Goal: Complete application form

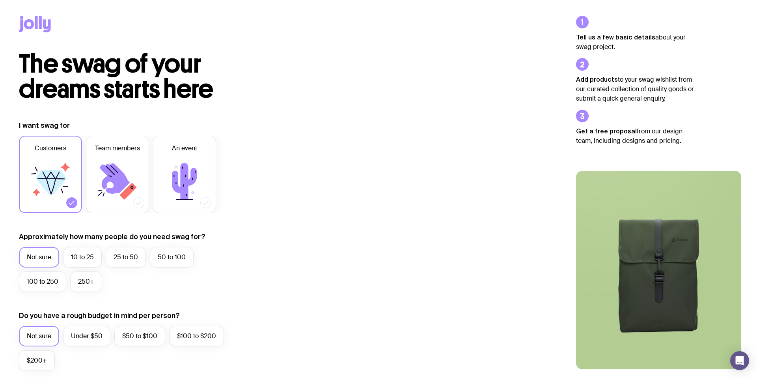
click at [28, 166] on icon at bounding box center [50, 181] width 47 height 47
click at [0, 0] on input "Customers" at bounding box center [0, 0] width 0 height 0
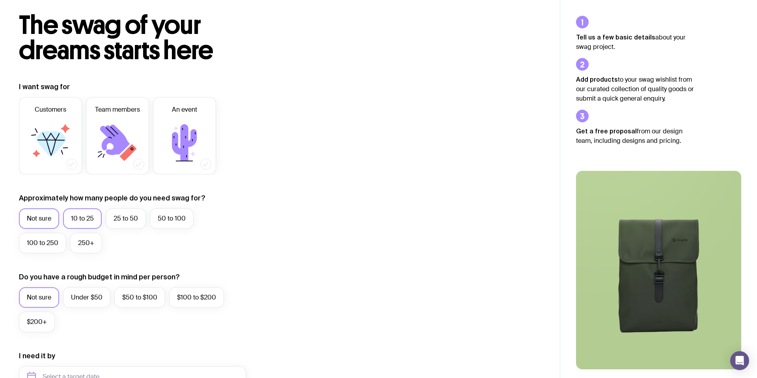
scroll to position [43, 0]
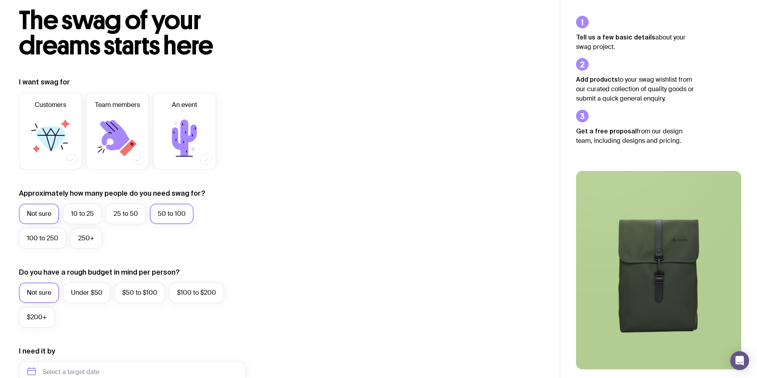
click at [171, 212] on label "50 to 100" at bounding box center [172, 213] width 44 height 20
click at [0, 0] on input "50 to 100" at bounding box center [0, 0] width 0 height 0
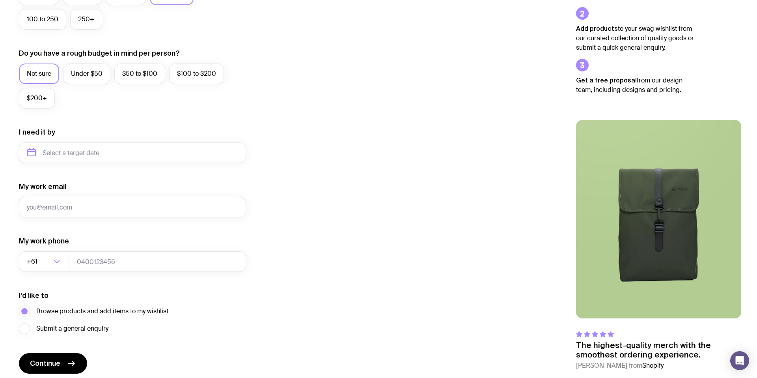
scroll to position [263, 0]
click at [114, 155] on input "text" at bounding box center [132, 152] width 227 height 20
click at [36, 250] on button "Oct" at bounding box center [37, 249] width 29 height 16
type input "[DATE]"
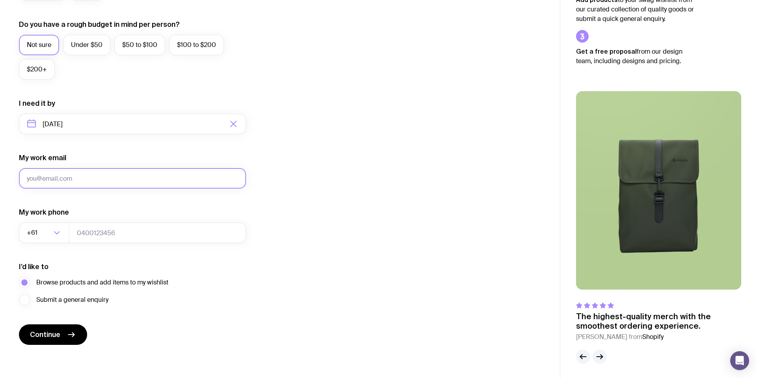
scroll to position [292, 0]
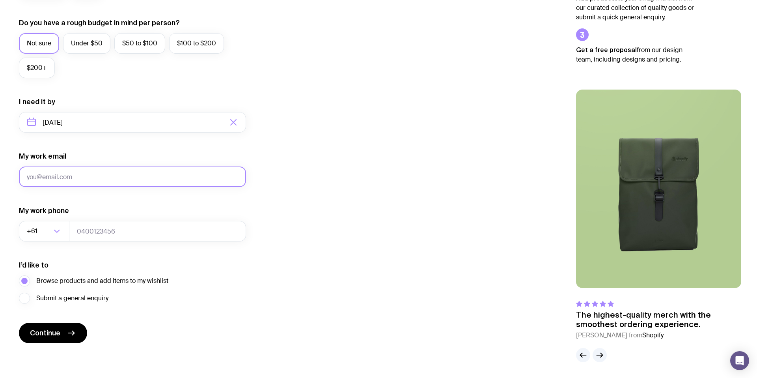
click at [118, 173] on input "My work email" at bounding box center [132, 176] width 227 height 20
type input "[EMAIL_ADDRESS][DOMAIN_NAME]"
type input "0488449965"
click at [59, 335] on span "Continue" at bounding box center [45, 332] width 30 height 9
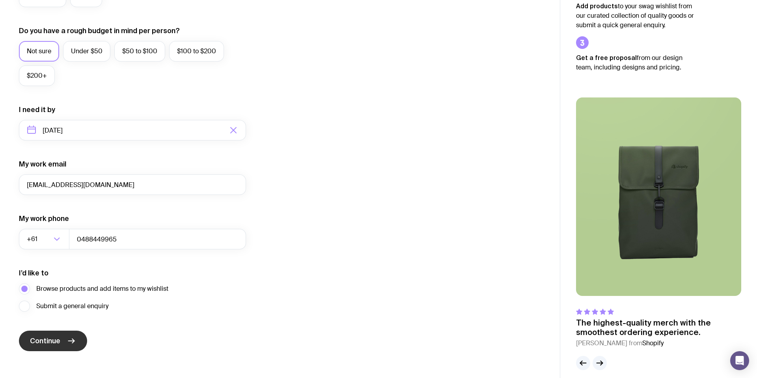
click at [64, 337] on button "Continue" at bounding box center [53, 340] width 68 height 20
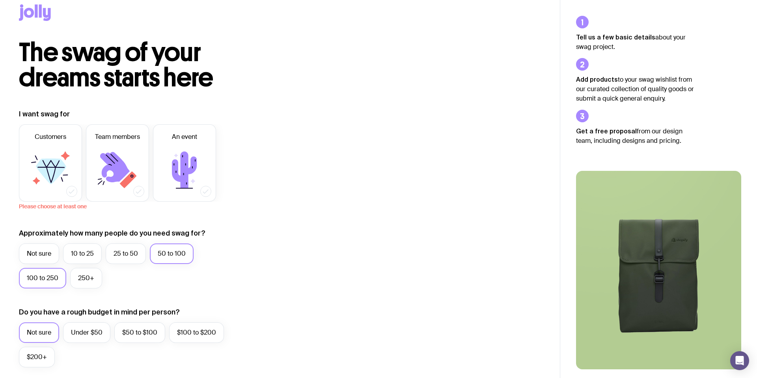
scroll to position [10, 0]
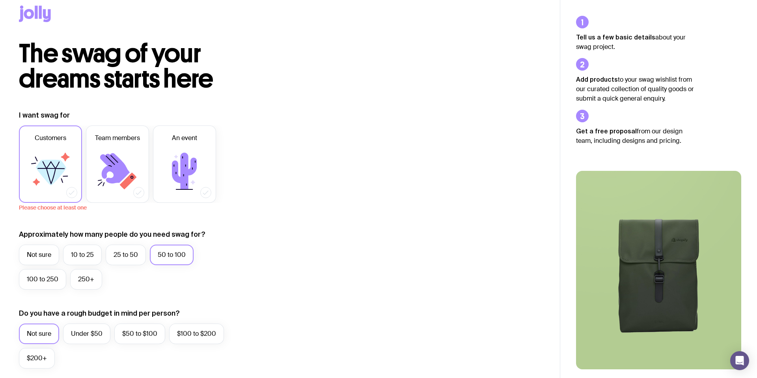
click at [48, 145] on label "Customers" at bounding box center [50, 163] width 63 height 77
click at [0, 0] on input "Customers" at bounding box center [0, 0] width 0 height 0
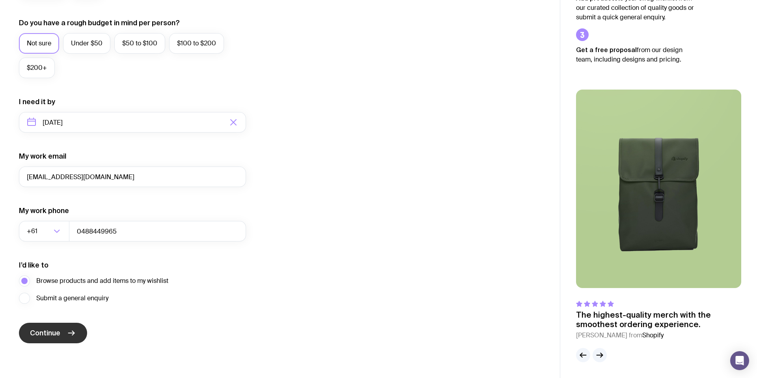
click at [58, 341] on button "Continue" at bounding box center [53, 332] width 68 height 20
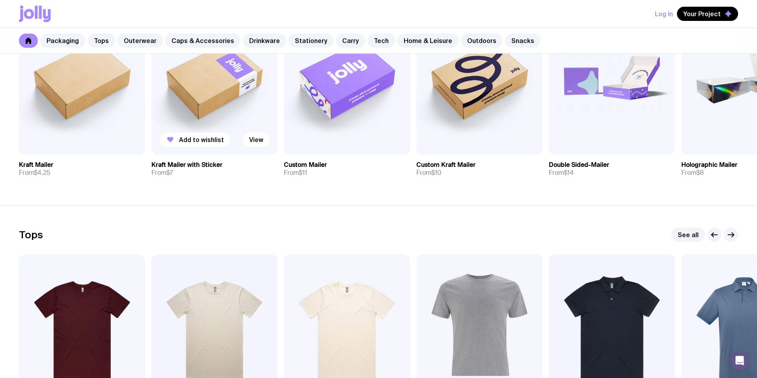
scroll to position [212, 0]
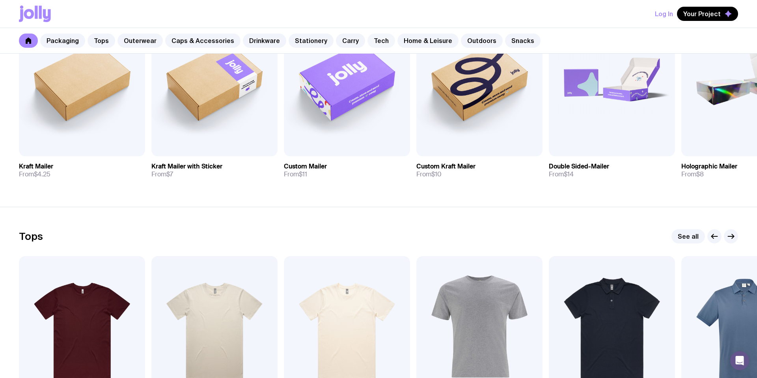
click at [367, 41] on link "Tech" at bounding box center [381, 41] width 28 height 14
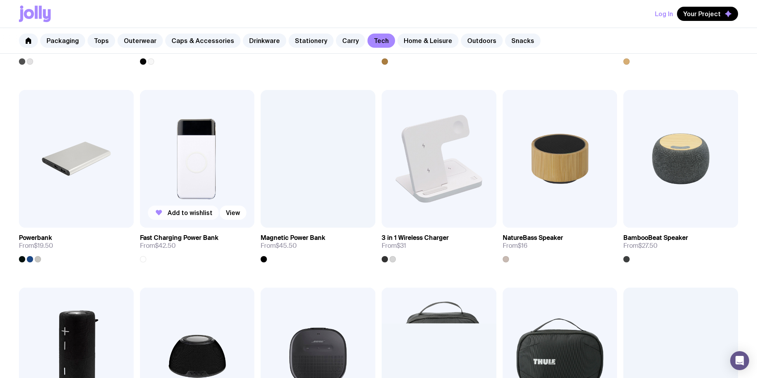
scroll to position [317, 0]
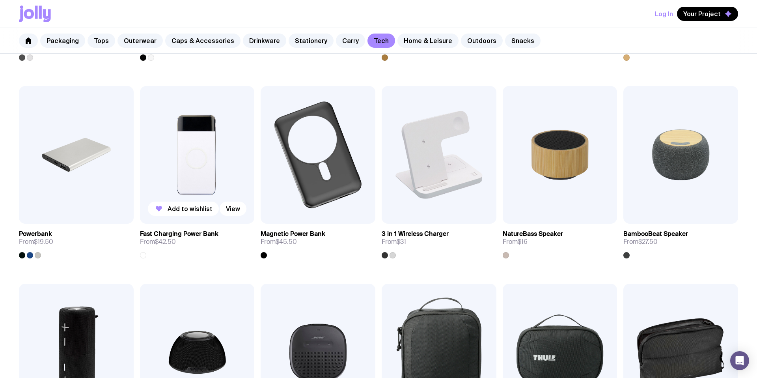
click at [194, 160] on img at bounding box center [197, 155] width 115 height 138
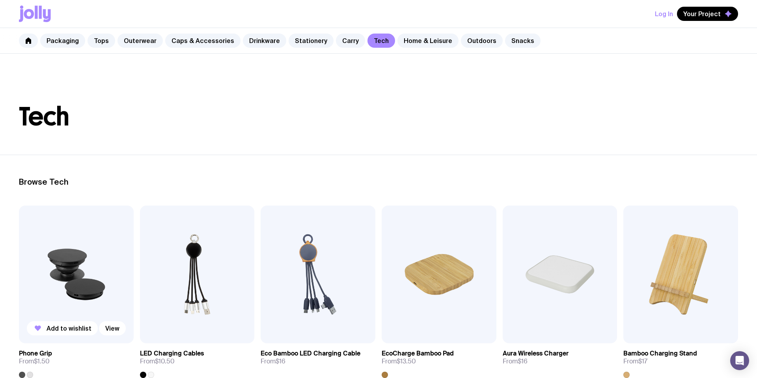
click at [74, 262] on img at bounding box center [76, 274] width 115 height 138
click at [191, 16] on div "Log In Your Project" at bounding box center [378, 14] width 719 height 28
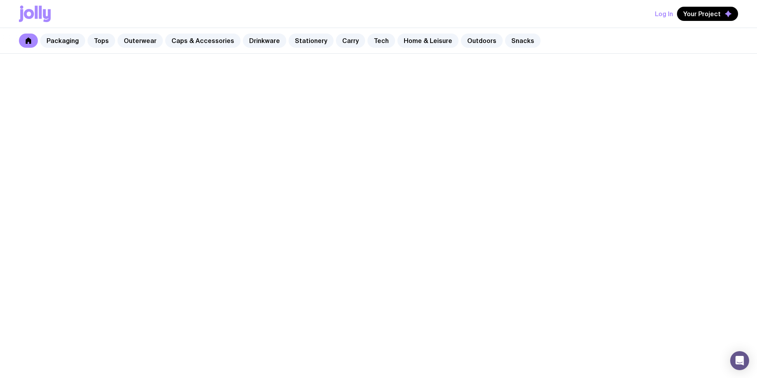
scroll to position [212, 0]
